Goal: Task Accomplishment & Management: Use online tool/utility

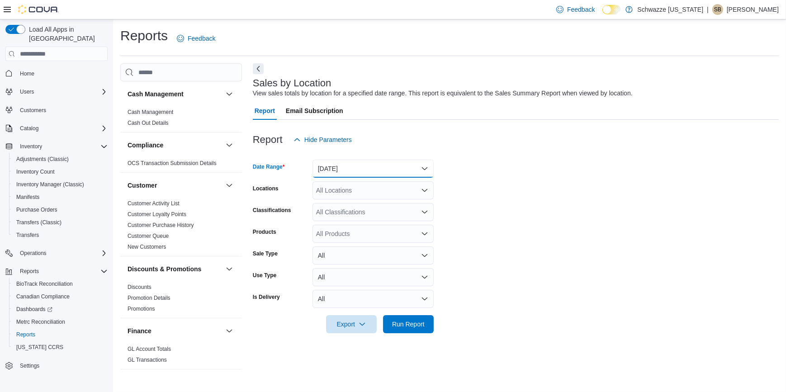
click at [381, 172] on button "[DATE]" at bounding box center [372, 169] width 121 height 18
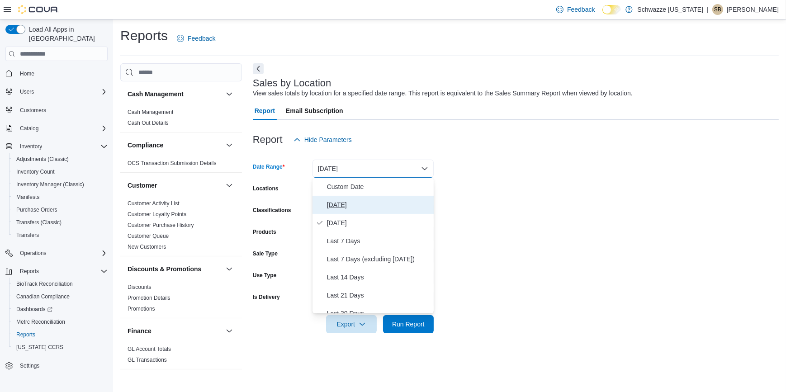
click at [326, 205] on button "[DATE]" at bounding box center [372, 205] width 121 height 18
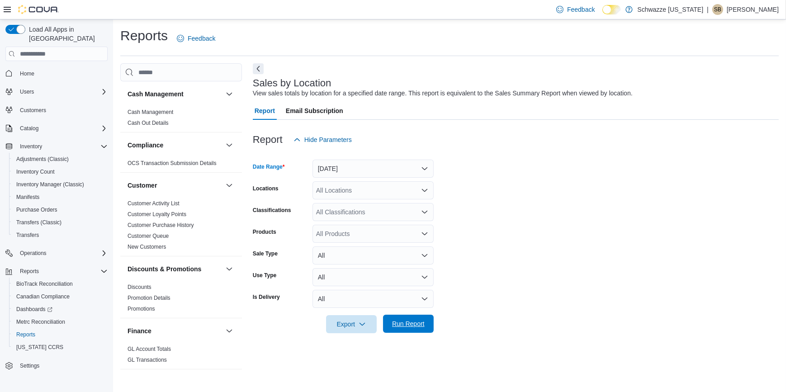
click at [411, 330] on span "Run Report" at bounding box center [408, 324] width 40 height 18
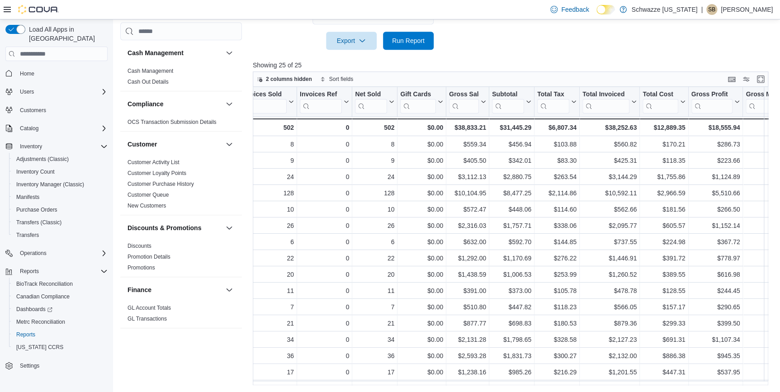
scroll to position [0, 291]
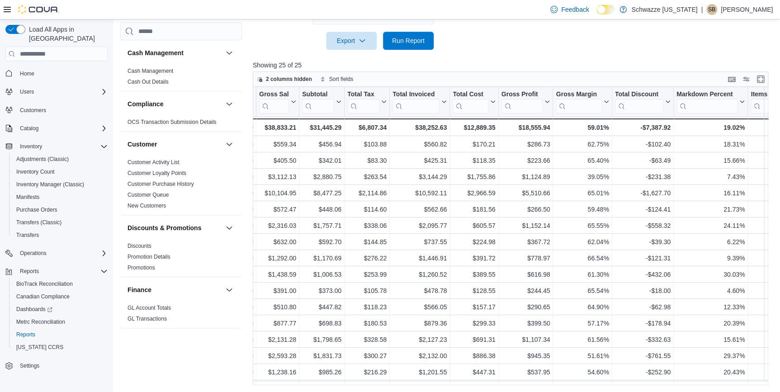
click at [768, 80] on div "2 columns hidden Sort fields" at bounding box center [510, 78] width 515 height 15
click at [766, 77] on button "Enter fullscreen" at bounding box center [760, 78] width 11 height 11
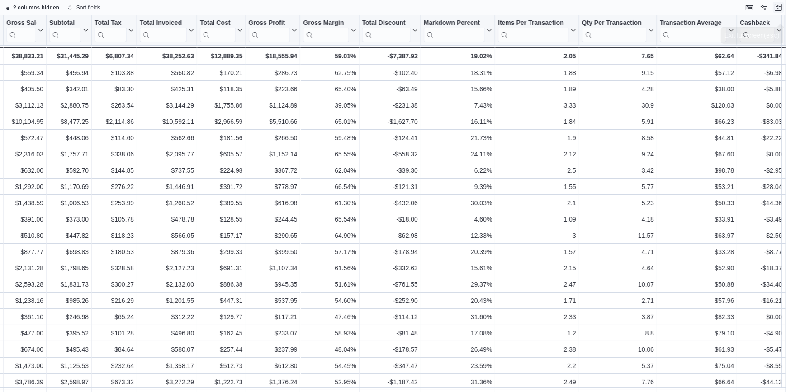
click at [773, 7] on button "Exit fullscreen" at bounding box center [777, 7] width 11 height 11
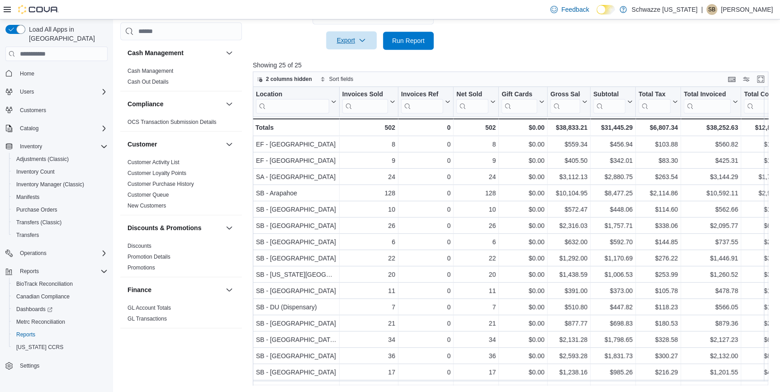
click at [344, 42] on span "Export" at bounding box center [351, 40] width 40 height 18
click at [359, 59] on span "Export to Excel" at bounding box center [352, 58] width 41 height 7
